Goal: Contribute content

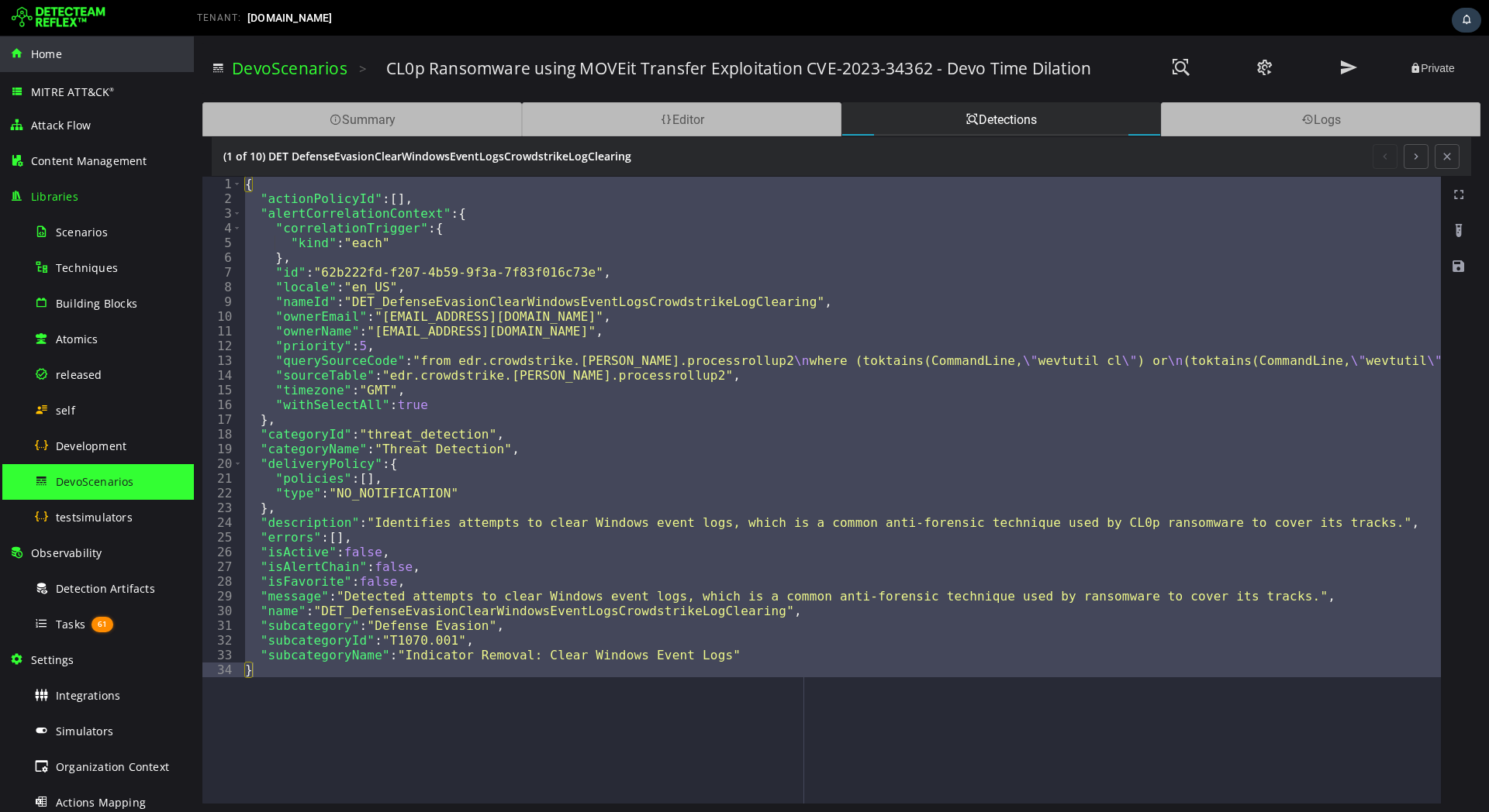
click at [47, 54] on span "Home" at bounding box center [46, 54] width 31 height 15
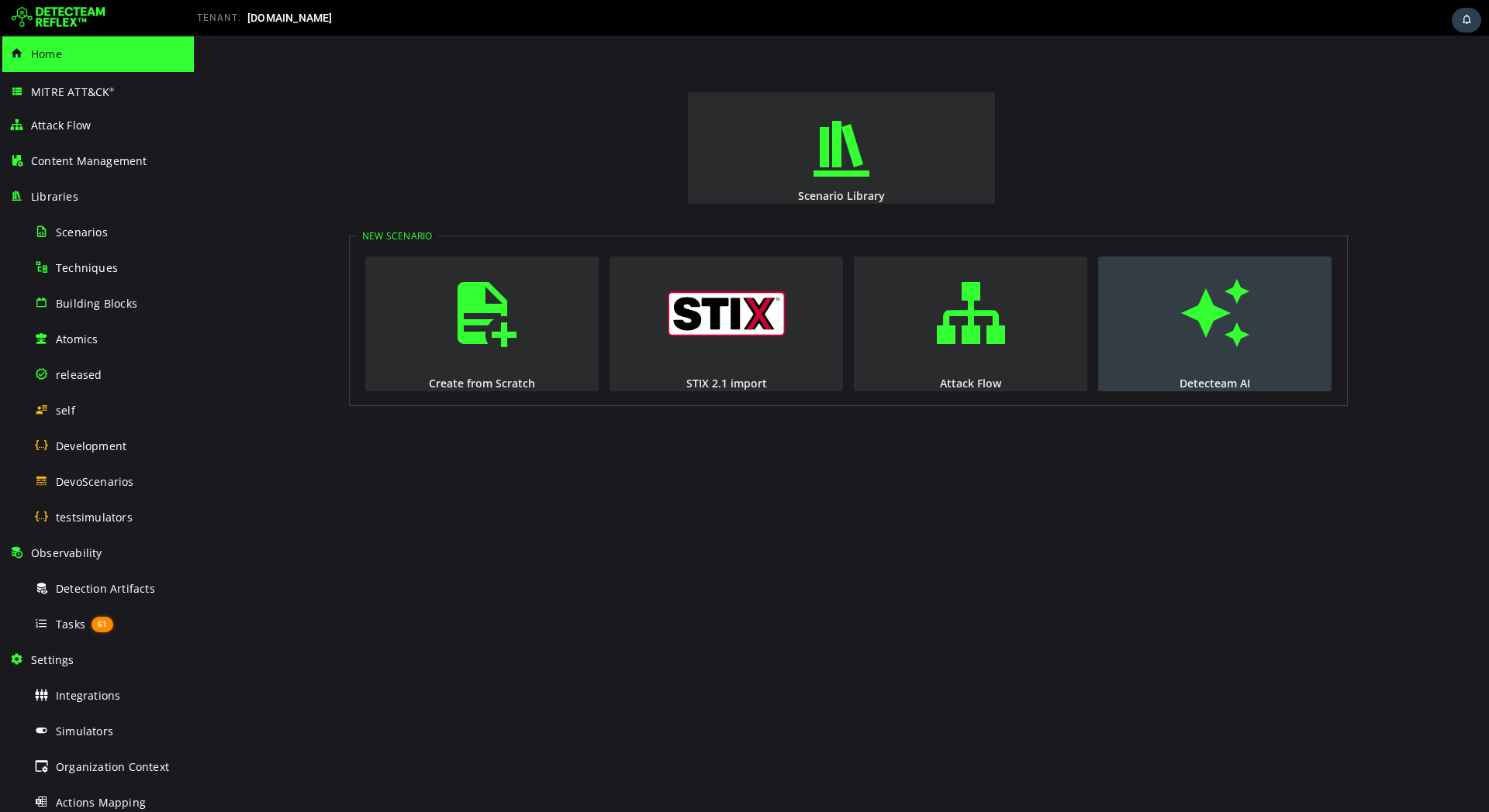
click at [1233, 360] on button "Detecteam AI" at bounding box center [1215, 324] width 233 height 135
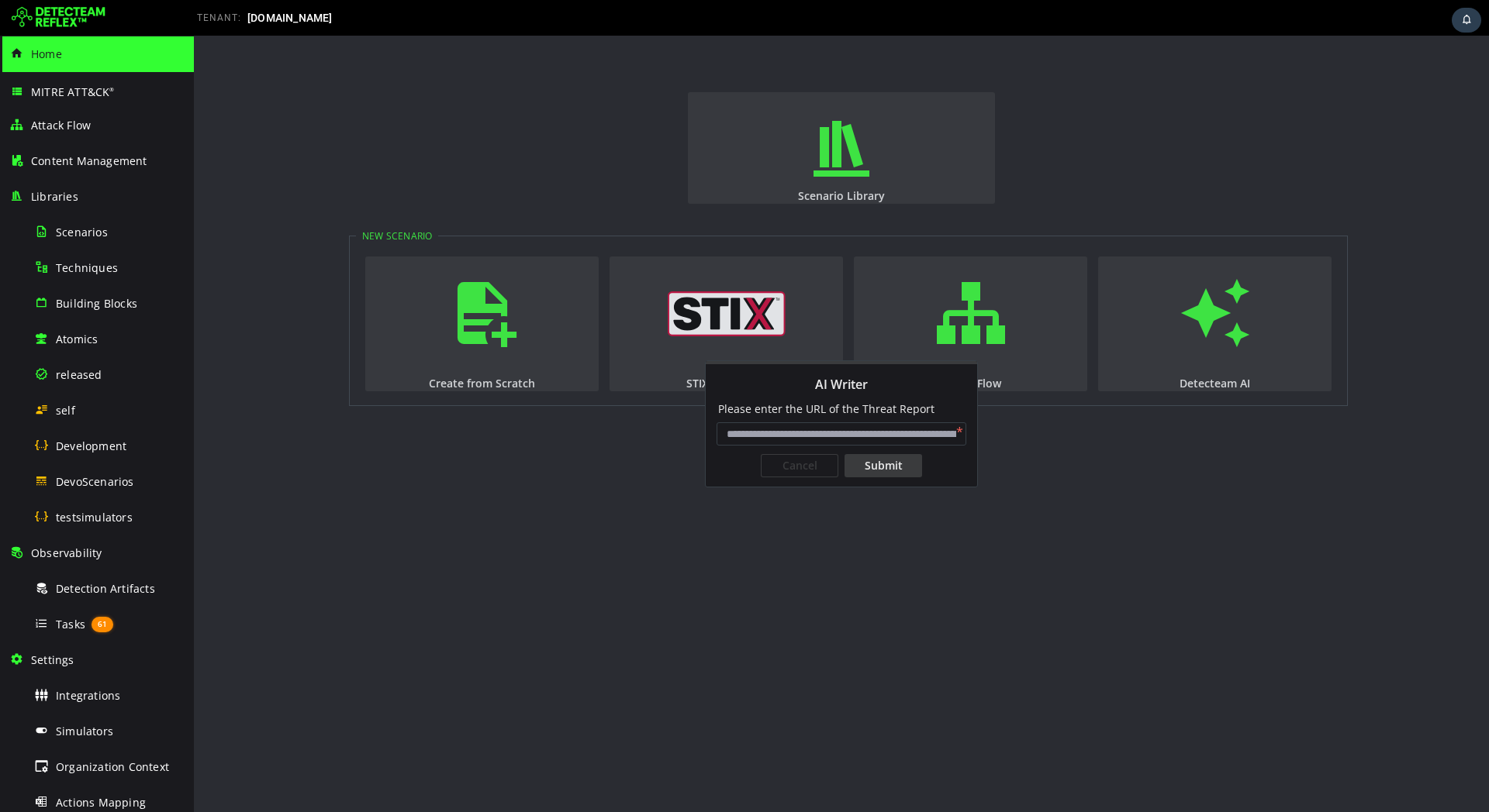
click at [899, 430] on input "AI Writer" at bounding box center [840, 434] width 249 height 23
type input "**********"
click at [886, 463] on div "Submit" at bounding box center [882, 466] width 77 height 23
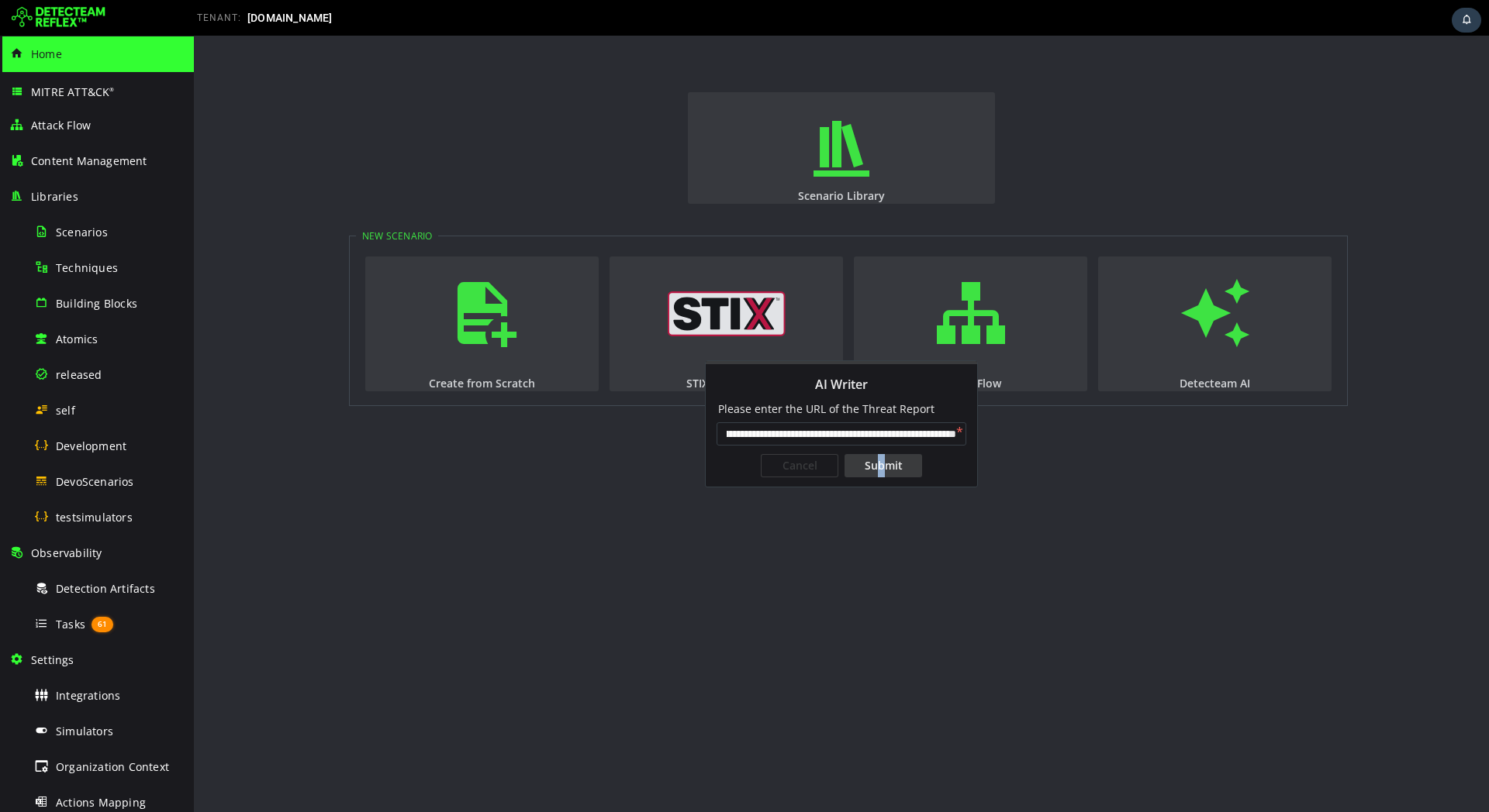
scroll to position [0, 0]
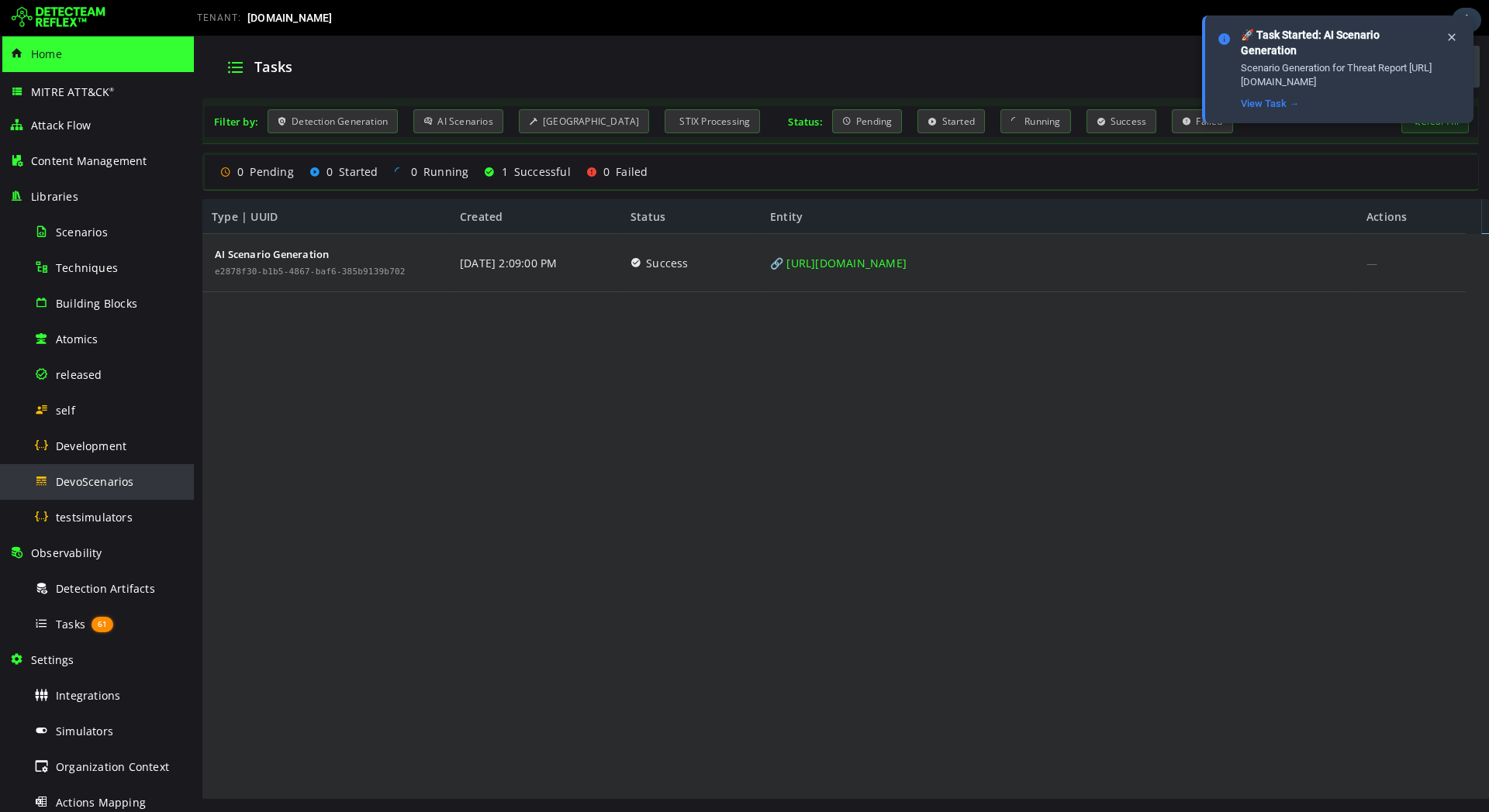
click at [108, 483] on span "DevoScenarios" at bounding box center [95, 482] width 78 height 15
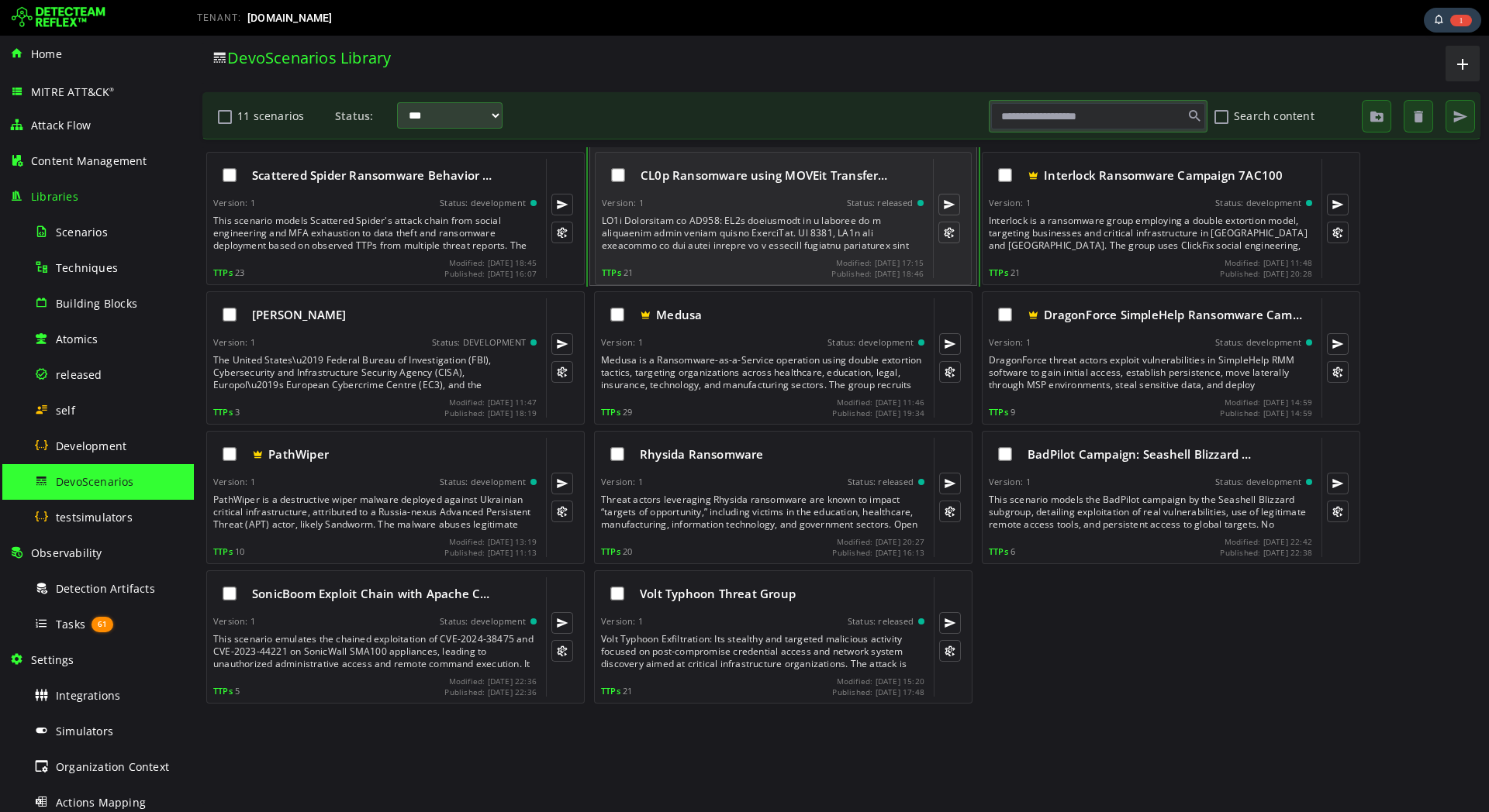
click at [695, 225] on div at bounding box center [765, 233] width 325 height 37
click at [696, 223] on div at bounding box center [765, 233] width 325 height 37
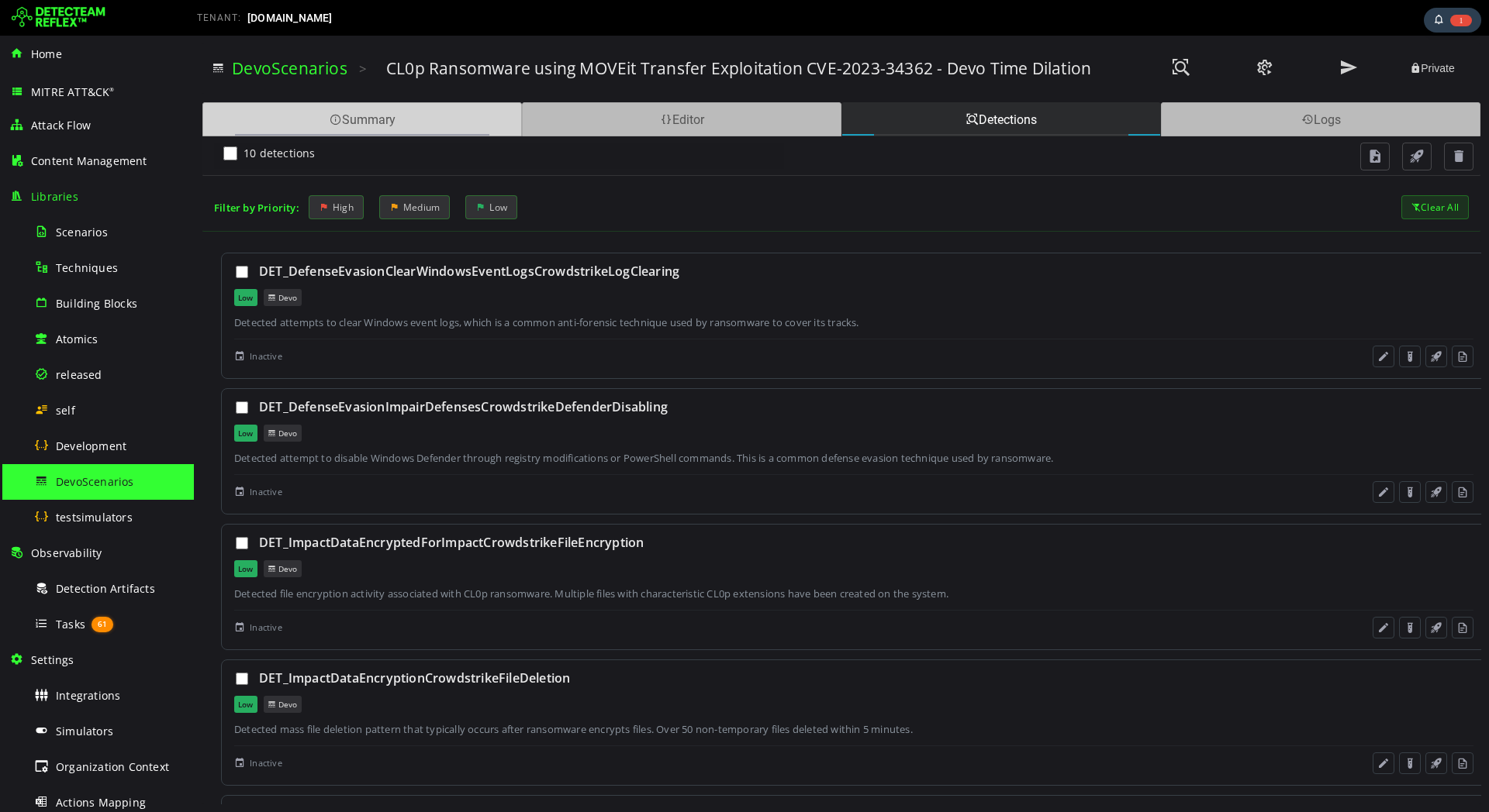
click at [408, 119] on div "Summary" at bounding box center [362, 119] width 319 height 35
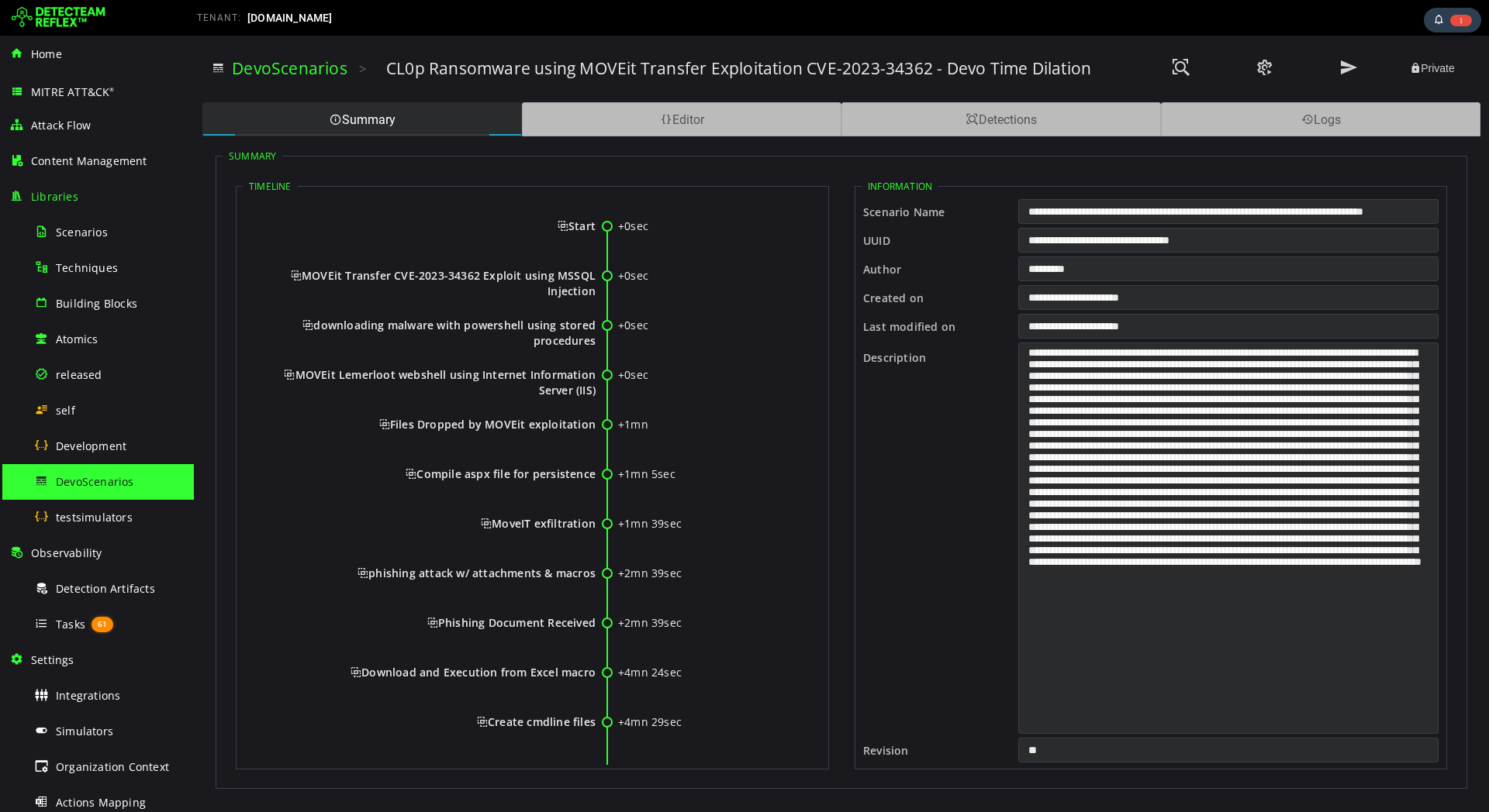
click at [597, 229] on icon at bounding box center [435, 245] width 366 height 49
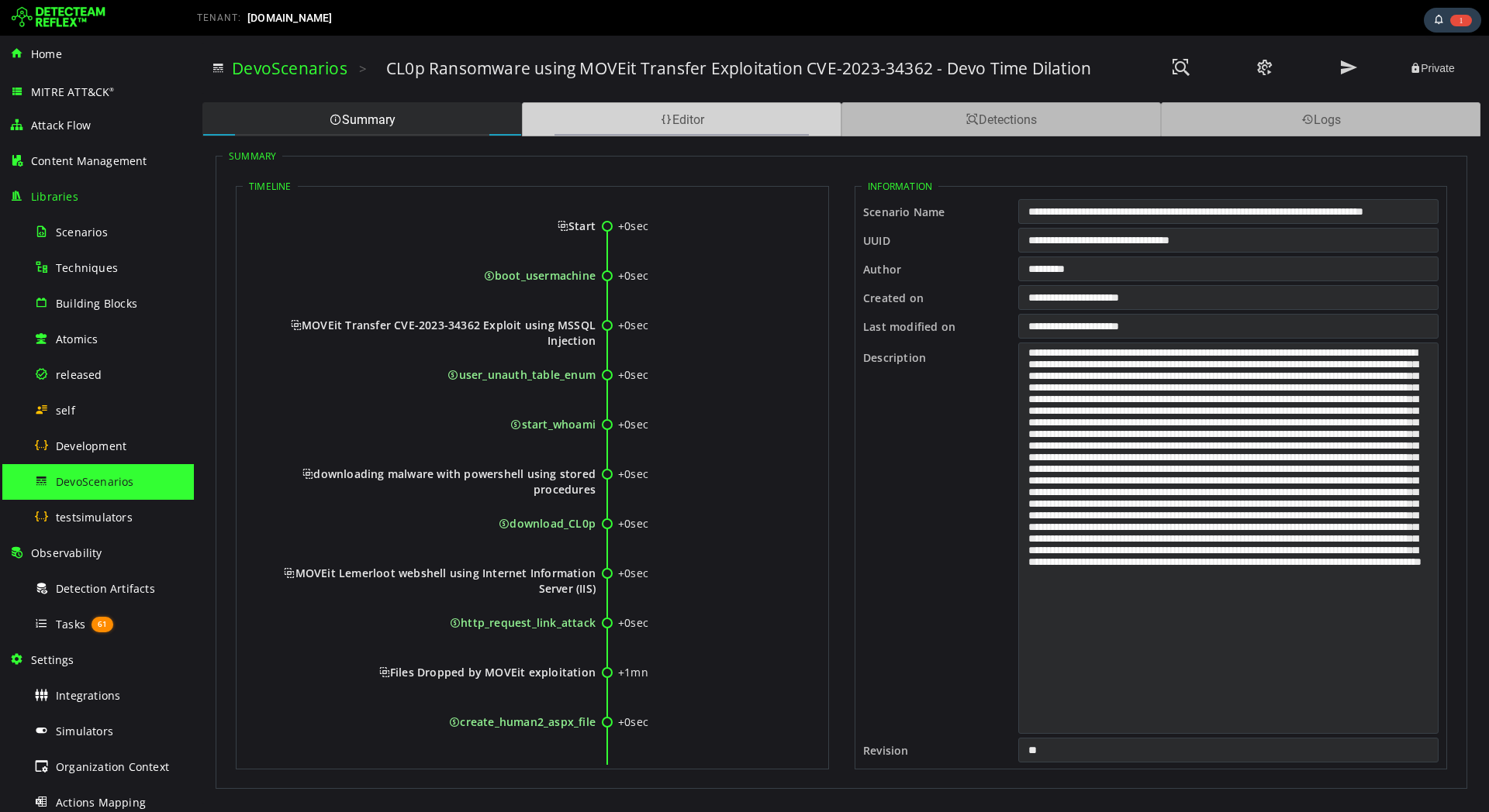
click at [702, 122] on div "Editor" at bounding box center [681, 119] width 319 height 35
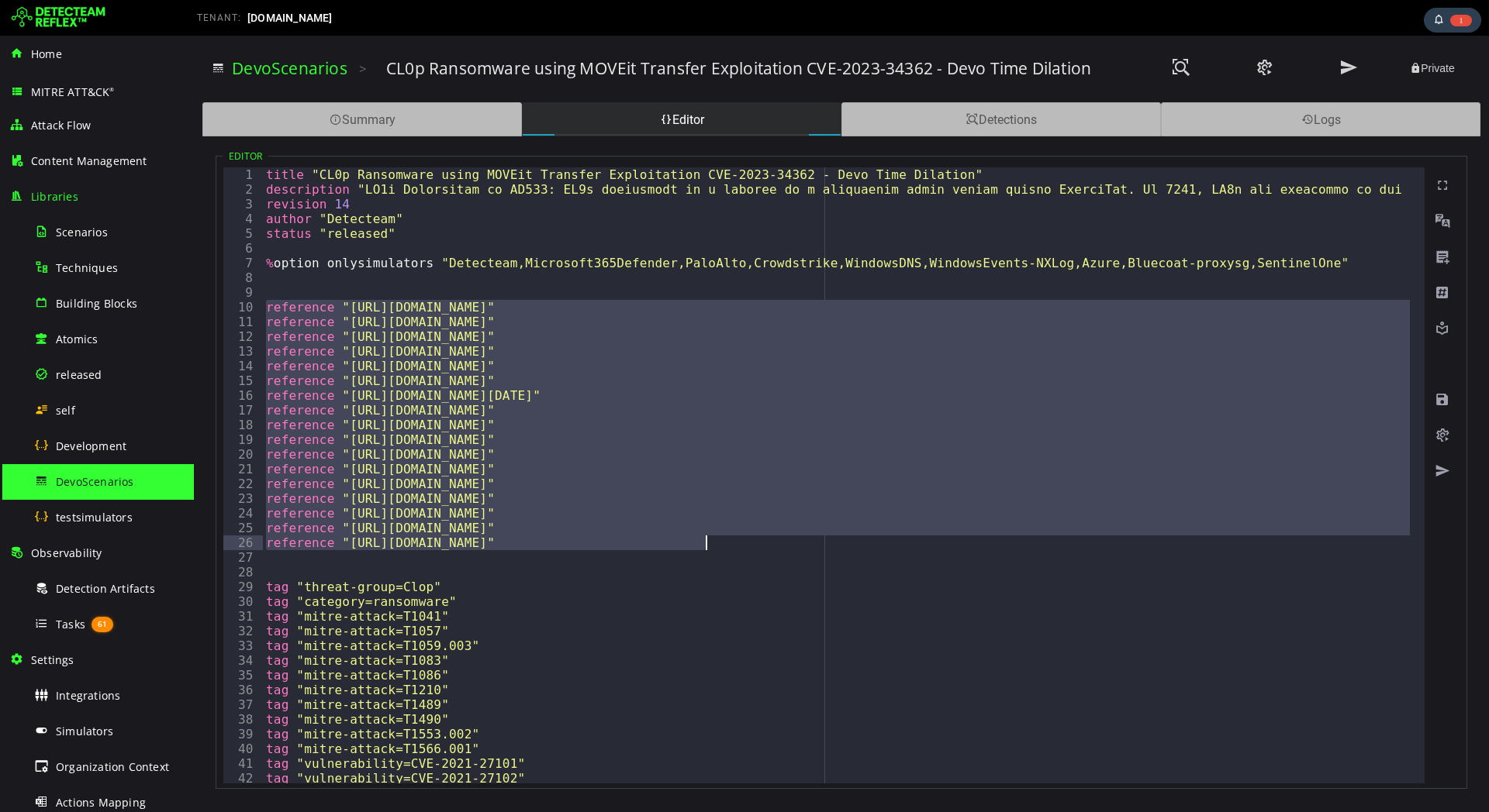
drag, startPoint x: 265, startPoint y: 309, endPoint x: 794, endPoint y: 550, distance: 581.3
type textarea "**********"
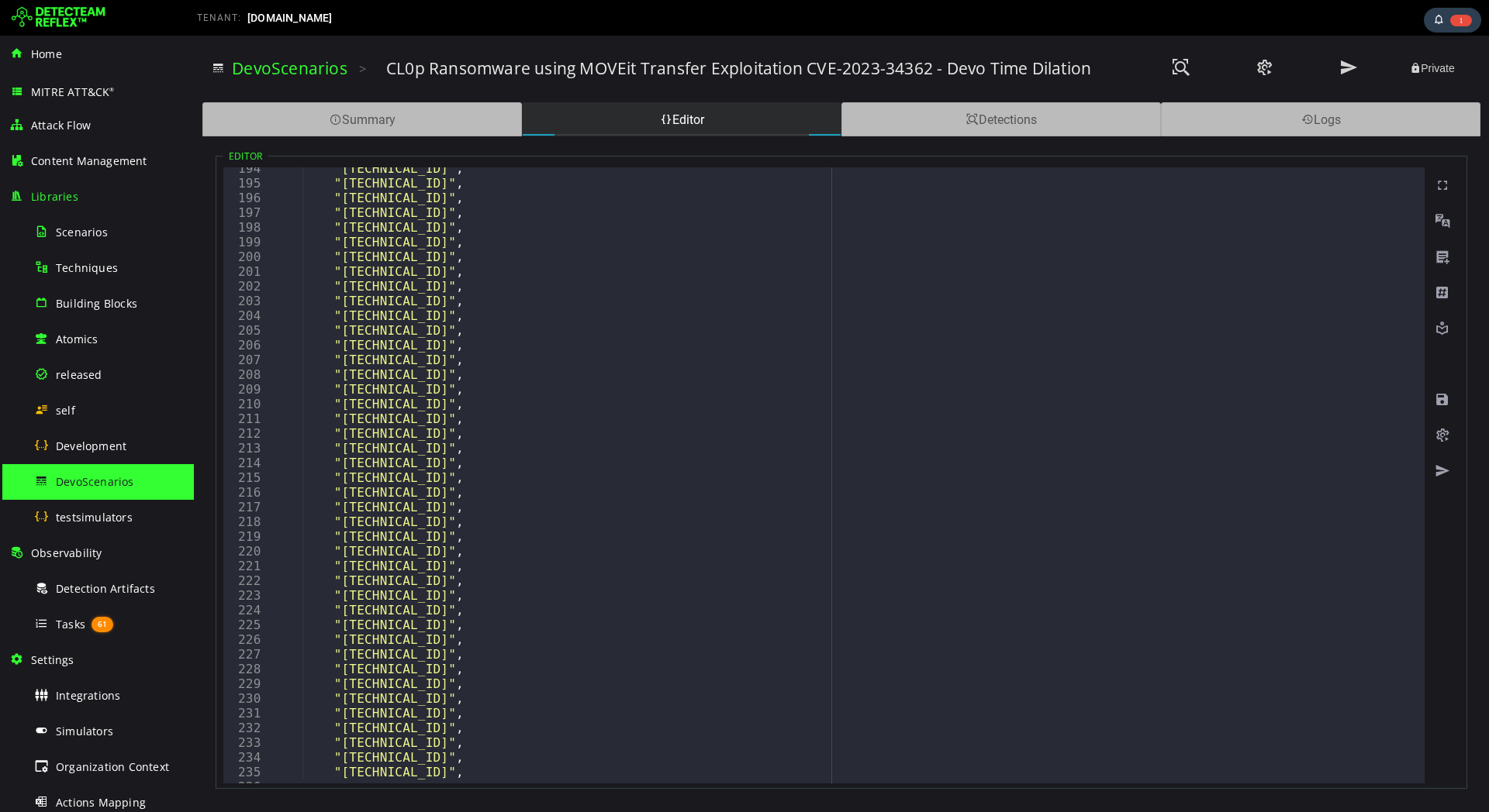
scroll to position [2747, 0]
click at [1004, 114] on div "Detections" at bounding box center [1001, 119] width 319 height 35
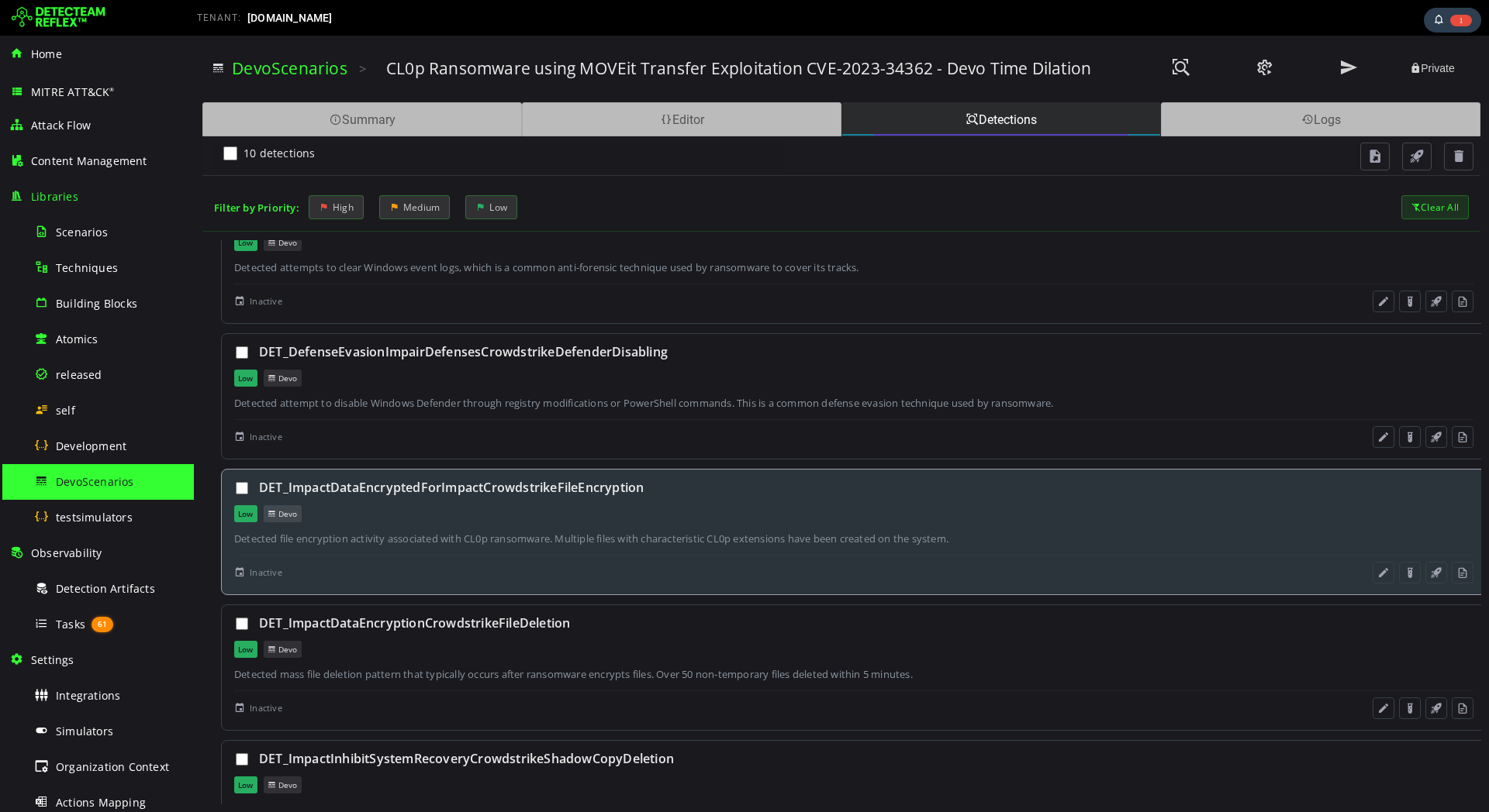
scroll to position [0, 0]
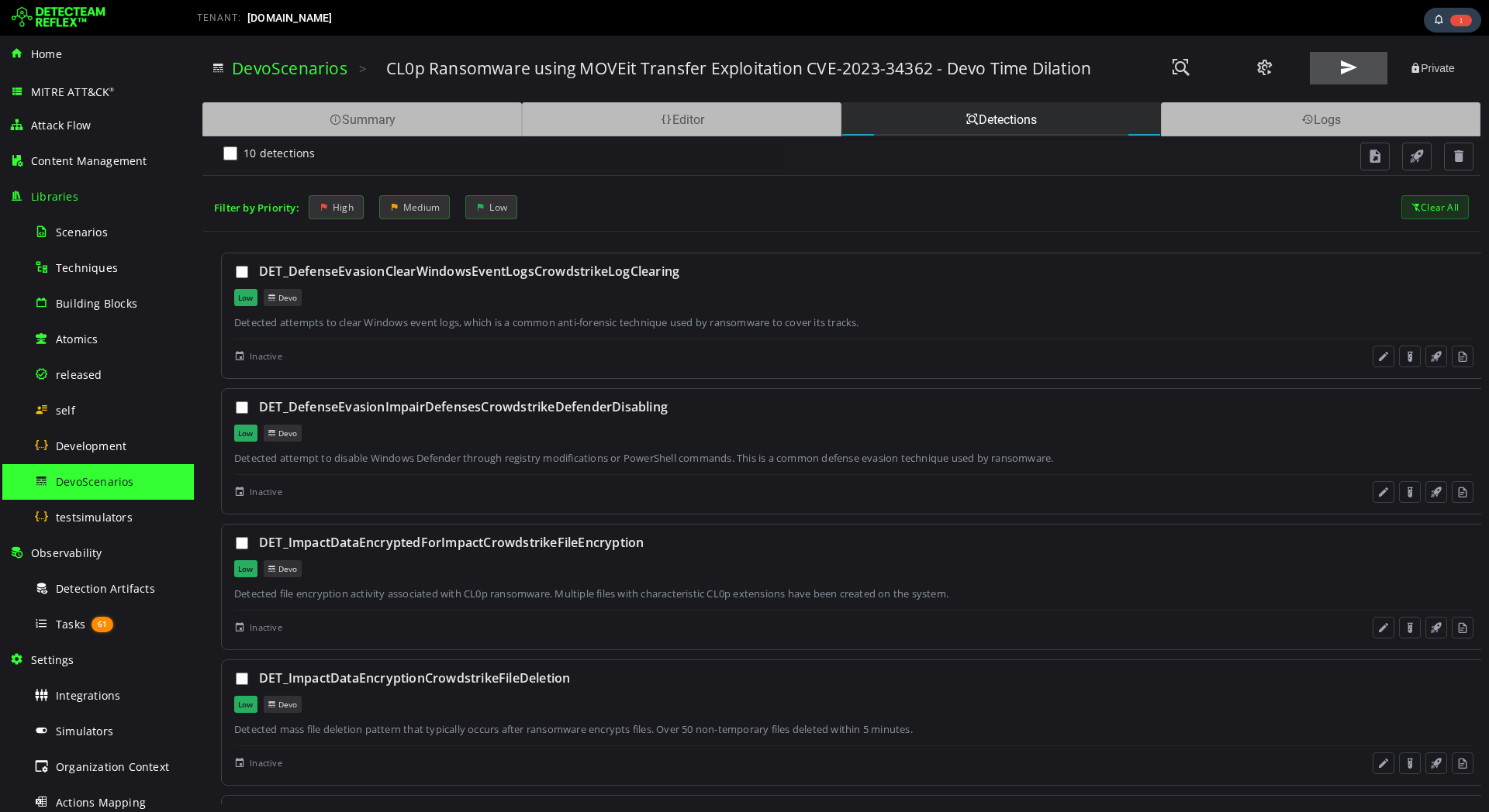
click at [1346, 76] on span at bounding box center [1348, 67] width 19 height 21
